Goal: Communication & Community: Share content

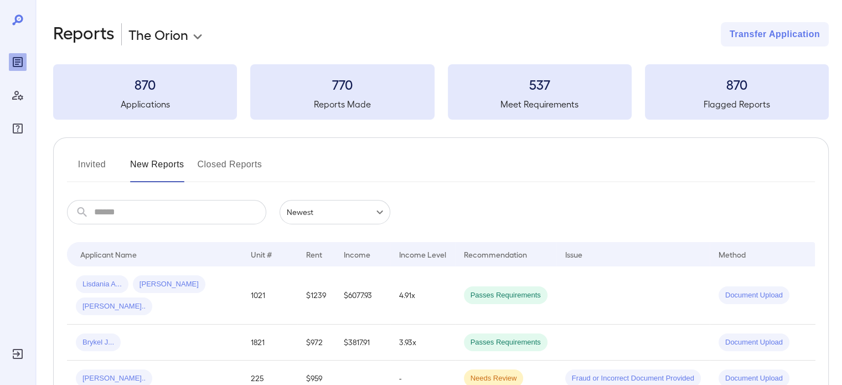
click at [100, 170] on button "Invited" at bounding box center [92, 169] width 50 height 27
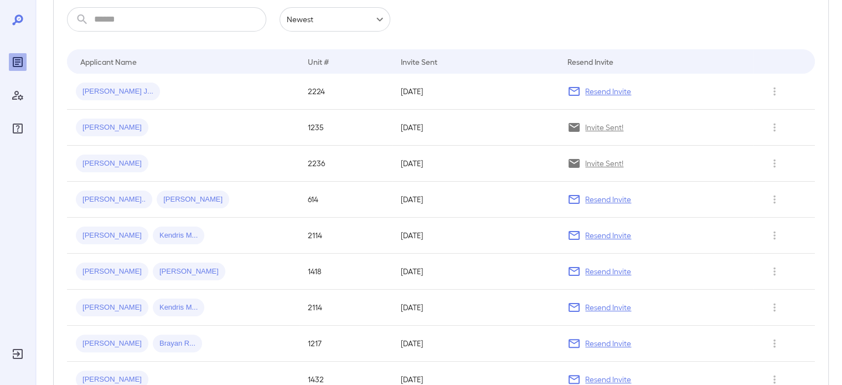
scroll to position [193, 0]
click at [176, 156] on div "[PERSON_NAME]" at bounding box center [183, 163] width 214 height 18
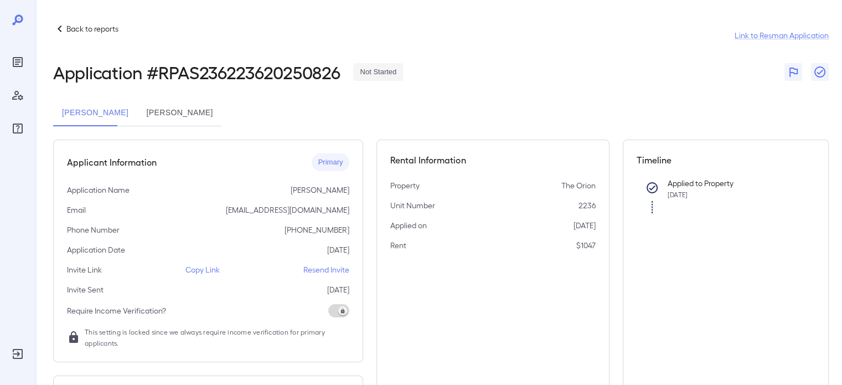
scroll to position [106, 0]
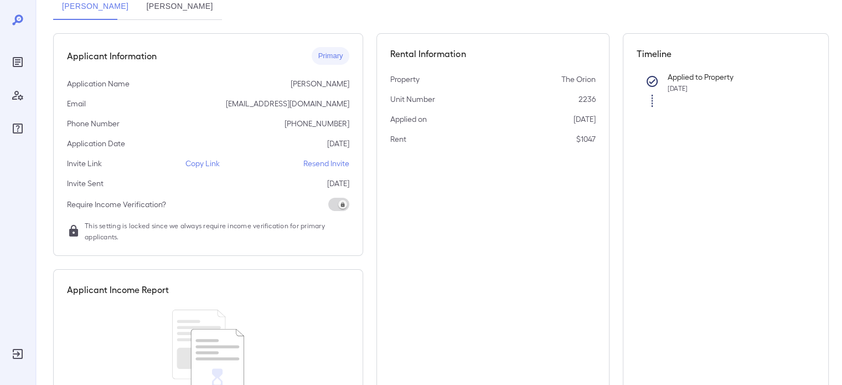
click at [210, 164] on p "Copy Link" at bounding box center [202, 163] width 34 height 11
